Goal: Find specific page/section: Find specific page/section

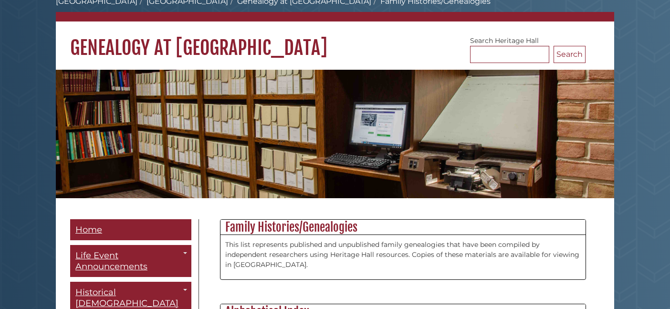
scroll to position [137, 0]
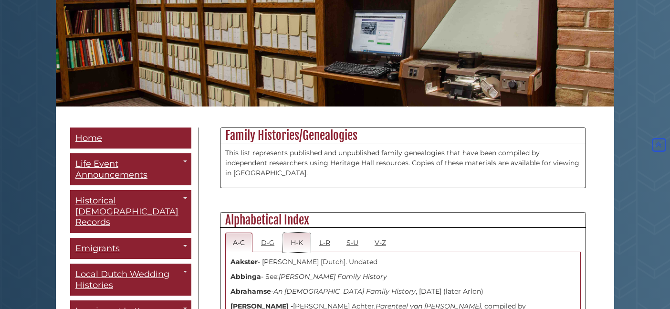
click at [297, 242] on link "H-K" at bounding box center [297, 242] width 28 height 20
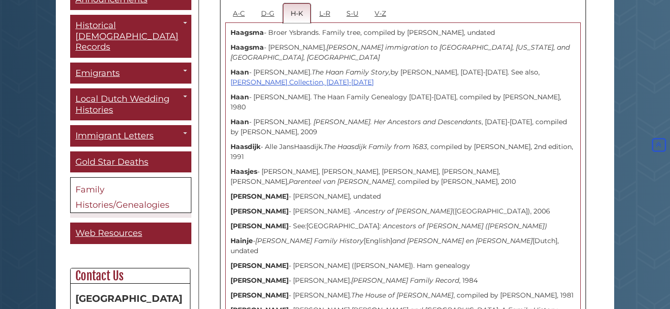
scroll to position [96, 0]
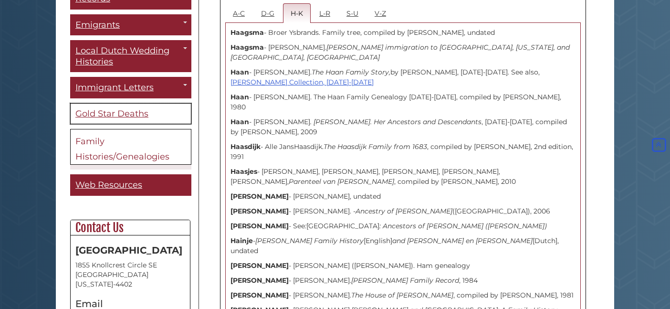
click at [102, 108] on span "Gold Star Deaths" at bounding box center [111, 113] width 73 height 10
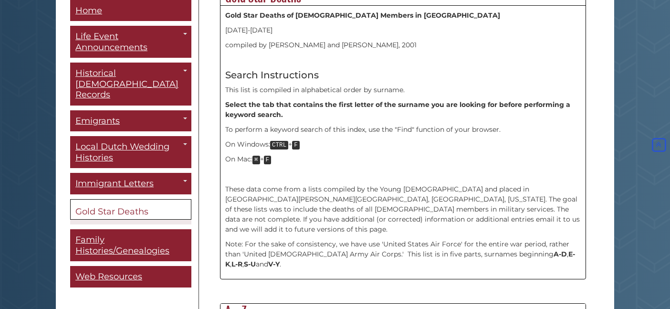
scroll to position [412, 0]
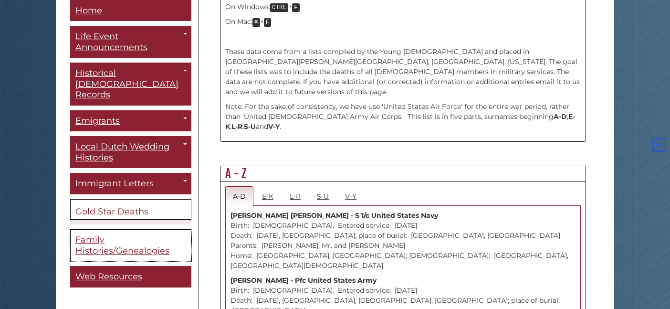
click at [101, 235] on span "Family Histories/Genealogies" at bounding box center [122, 245] width 94 height 21
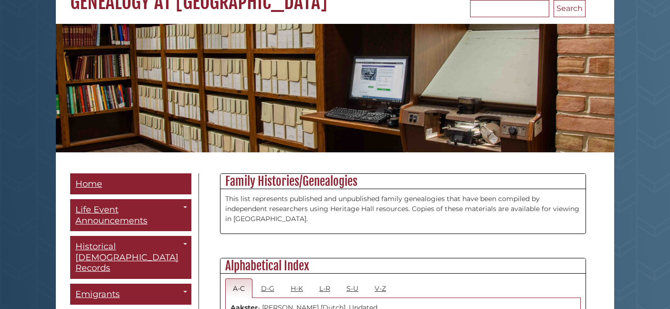
scroll to position [275, 0]
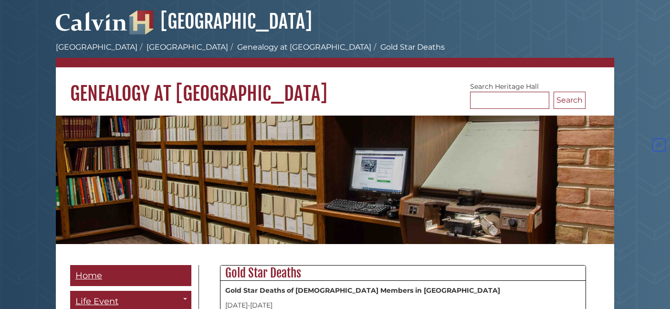
scroll to position [412, 0]
